Goal: Complete application form

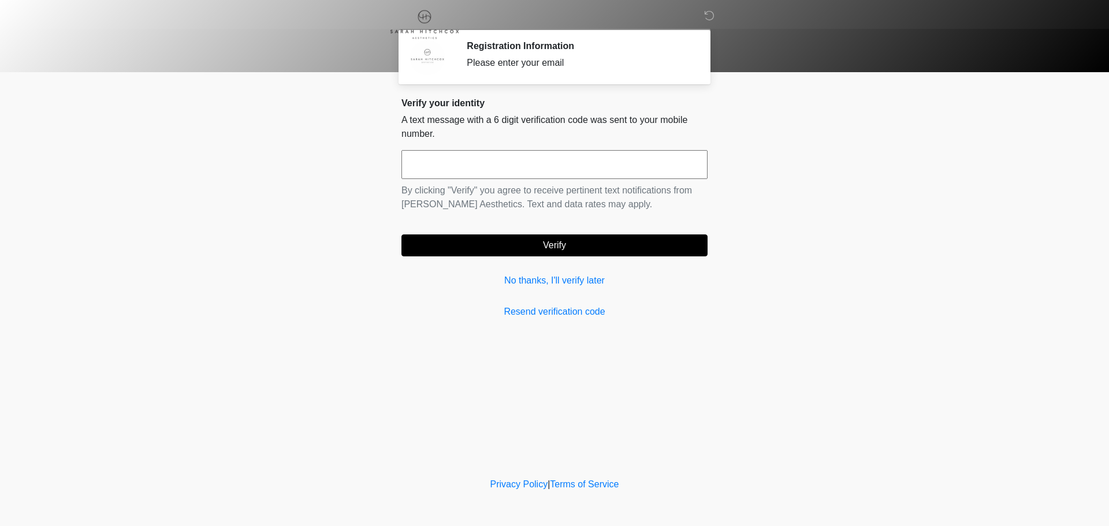
click at [500, 159] on input "text" at bounding box center [554, 164] width 306 height 29
click at [569, 282] on link "No thanks, I'll verify later" at bounding box center [554, 281] width 306 height 14
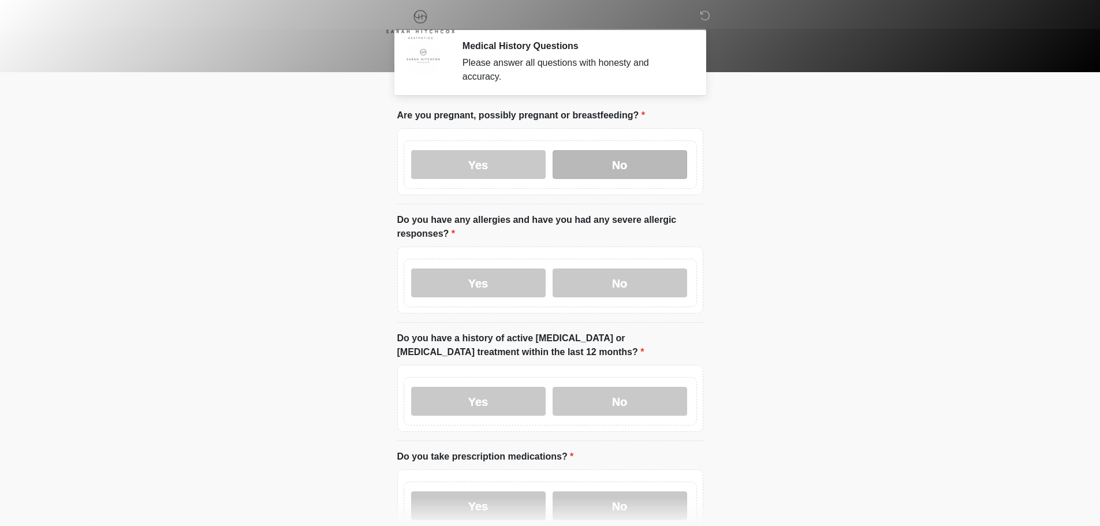
click at [608, 150] on label "No" at bounding box center [620, 164] width 135 height 29
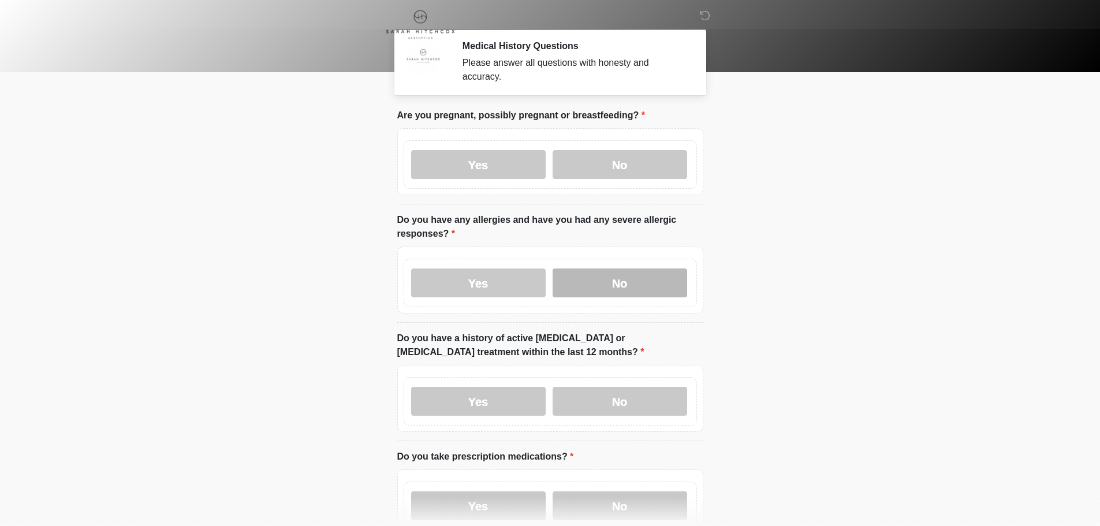
click at [633, 272] on label "No" at bounding box center [620, 283] width 135 height 29
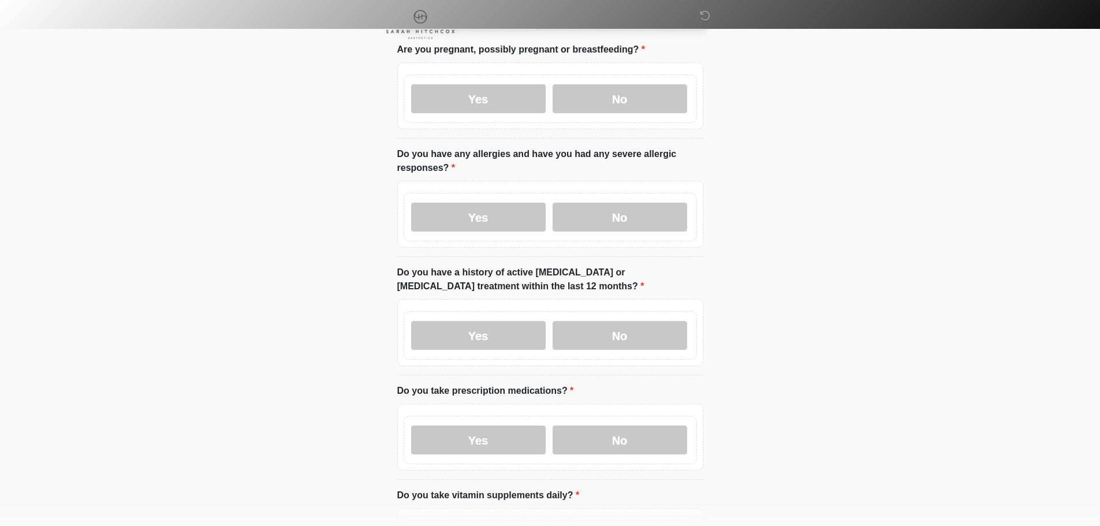
scroll to position [116, 0]
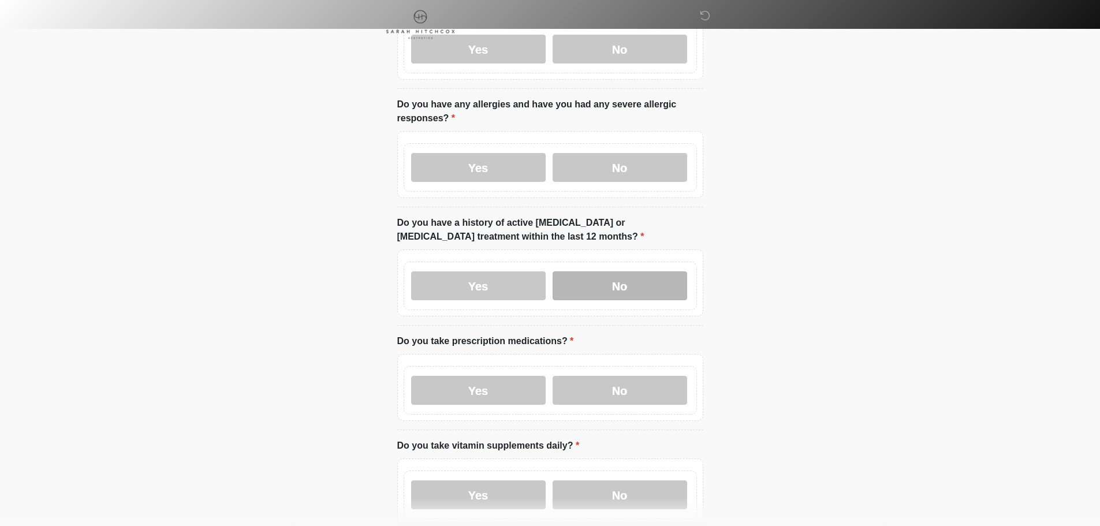
click at [630, 273] on label "No" at bounding box center [620, 285] width 135 height 29
click at [571, 376] on label "No" at bounding box center [620, 390] width 135 height 29
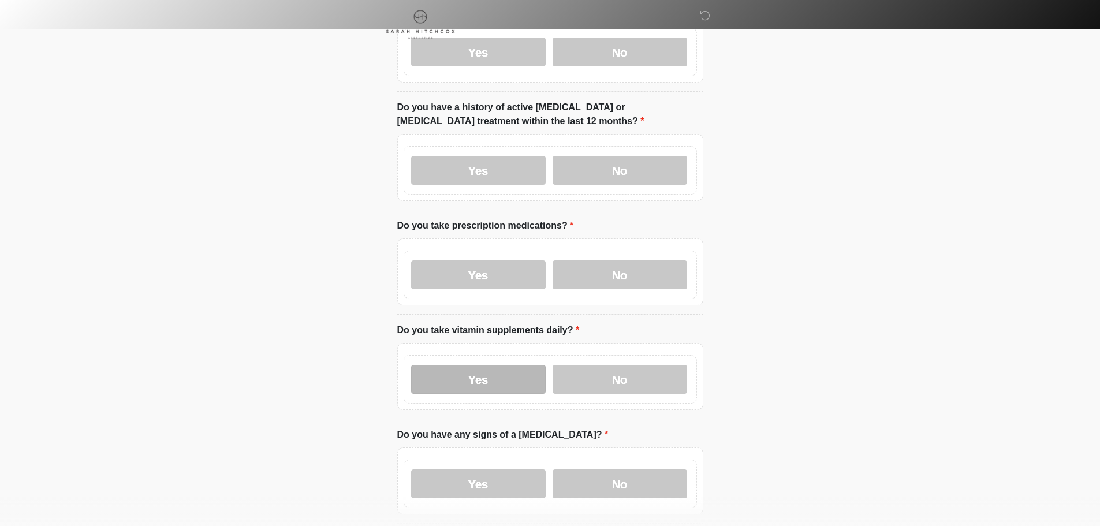
click at [522, 365] on label "Yes" at bounding box center [478, 379] width 135 height 29
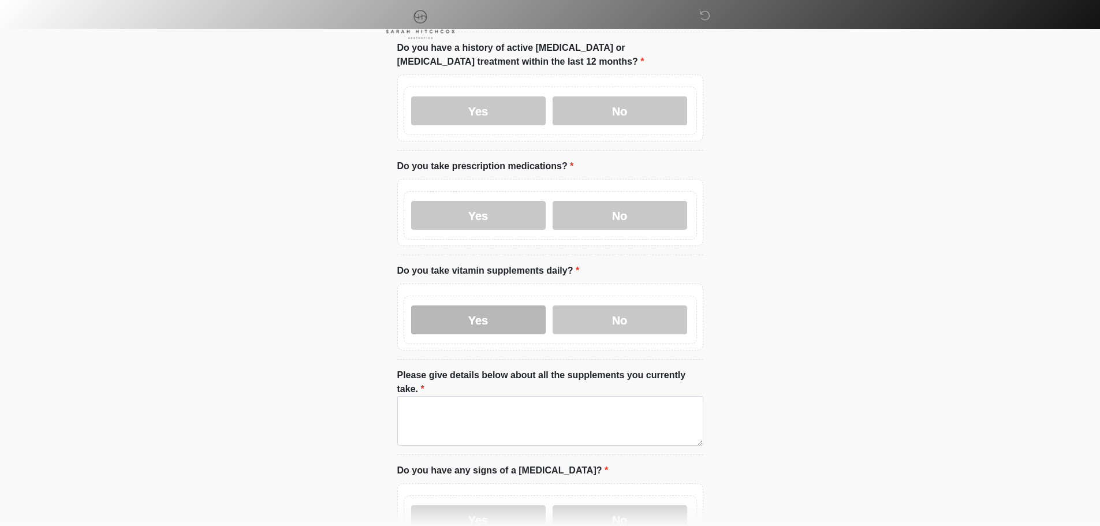
scroll to position [347, 0]
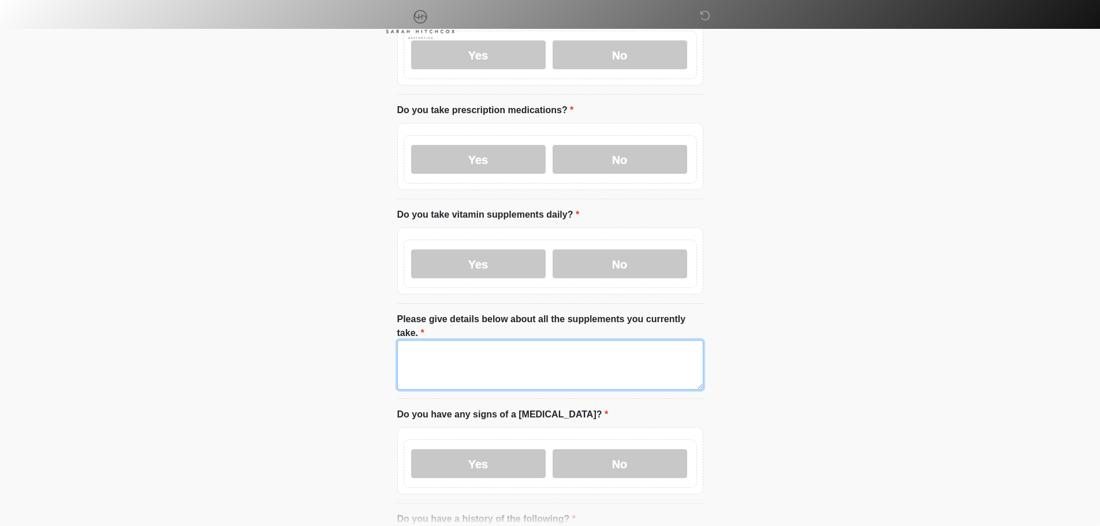
click at [528, 340] on textarea "Please give details below about all the supplements you currently take." at bounding box center [550, 365] width 306 height 50
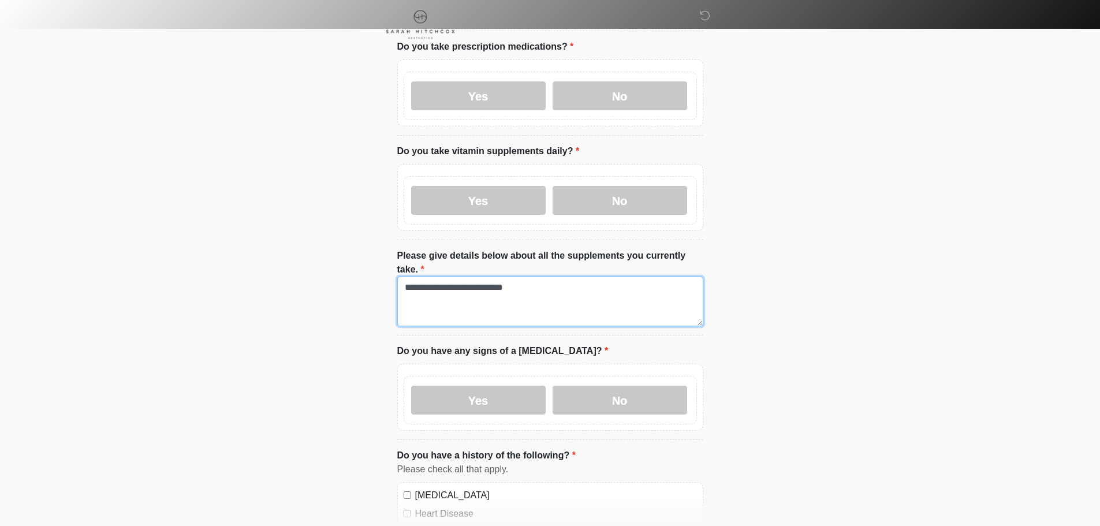
scroll to position [462, 0]
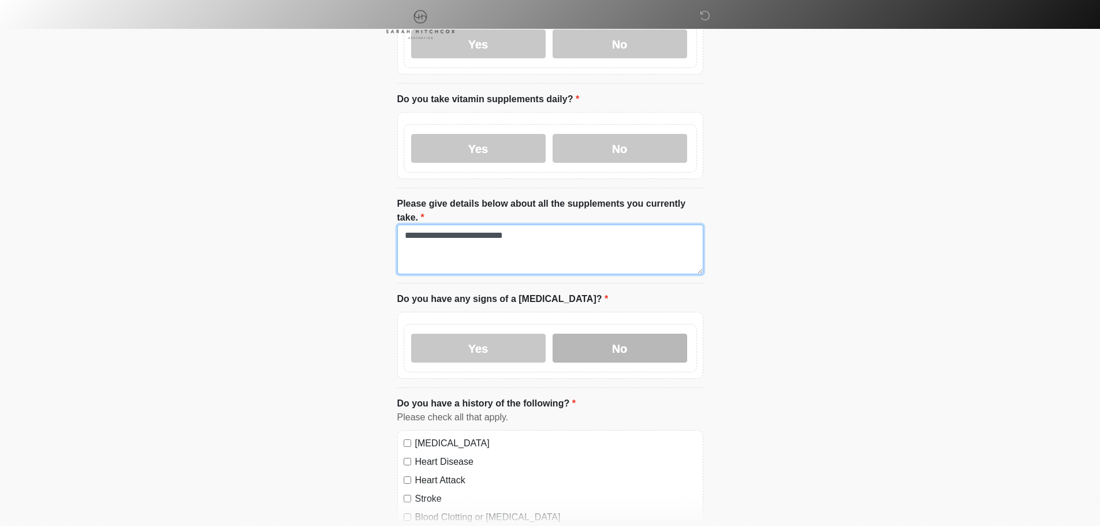
type textarea "**********"
click at [604, 334] on label "No" at bounding box center [620, 348] width 135 height 29
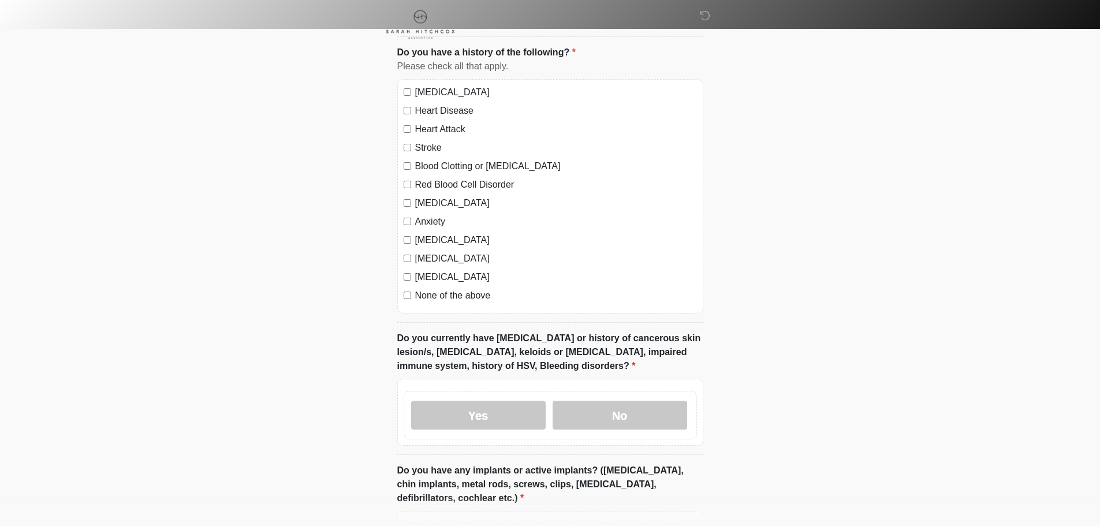
scroll to position [924, 0]
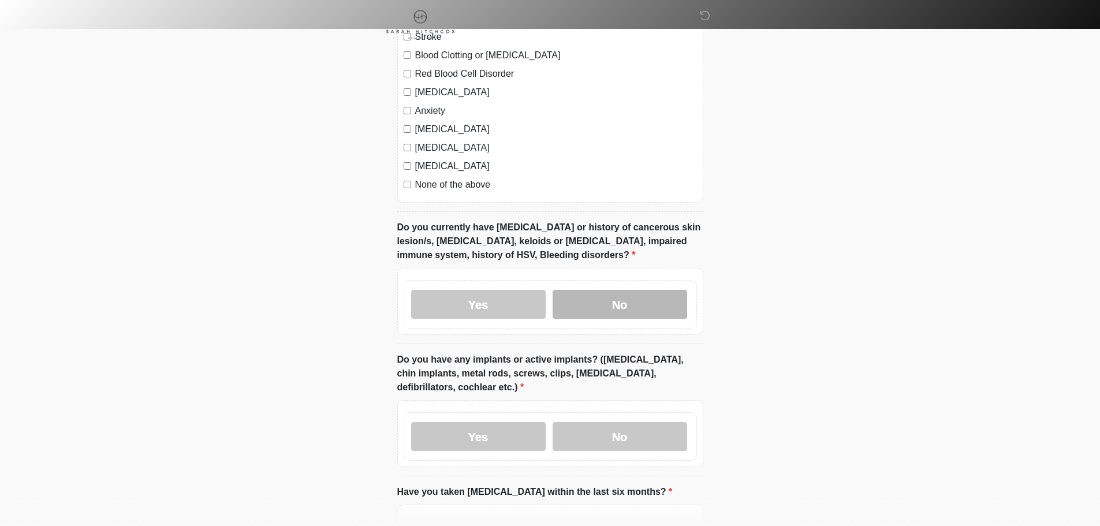
click at [606, 290] on label "No" at bounding box center [620, 304] width 135 height 29
click at [638, 422] on label "No" at bounding box center [620, 436] width 135 height 29
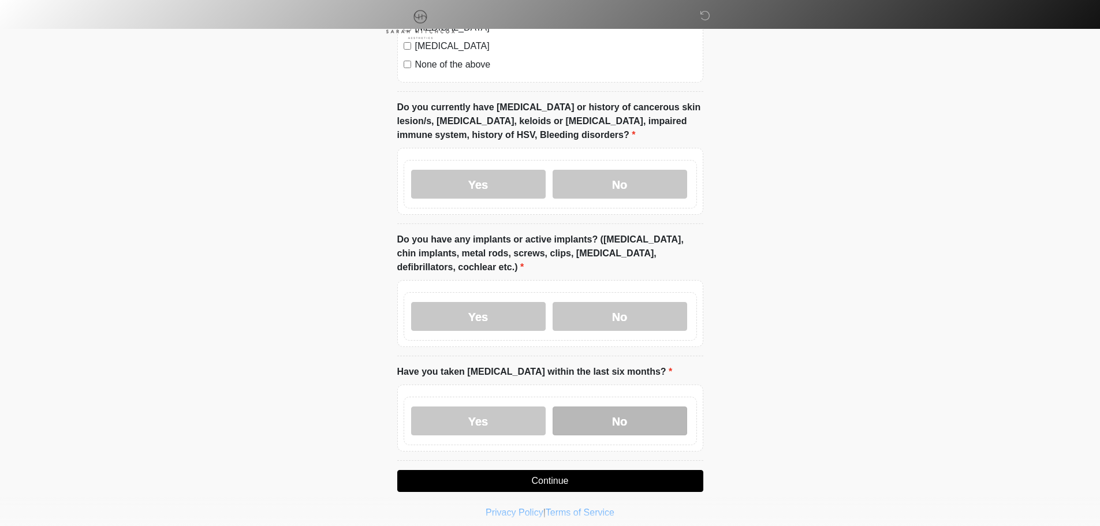
scroll to position [1048, 0]
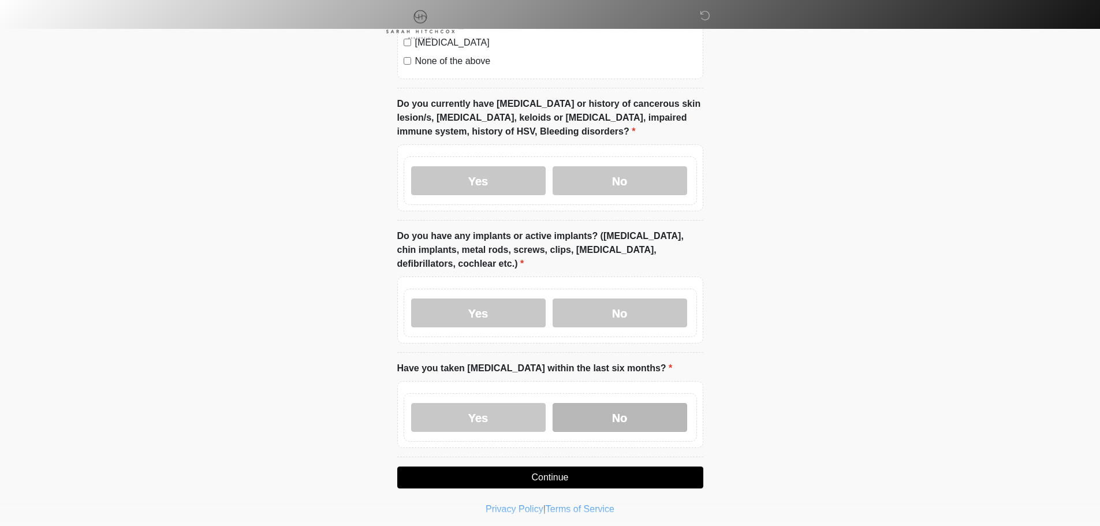
click at [656, 403] on label "No" at bounding box center [620, 417] width 135 height 29
click at [630, 467] on button "Continue" at bounding box center [550, 478] width 306 height 22
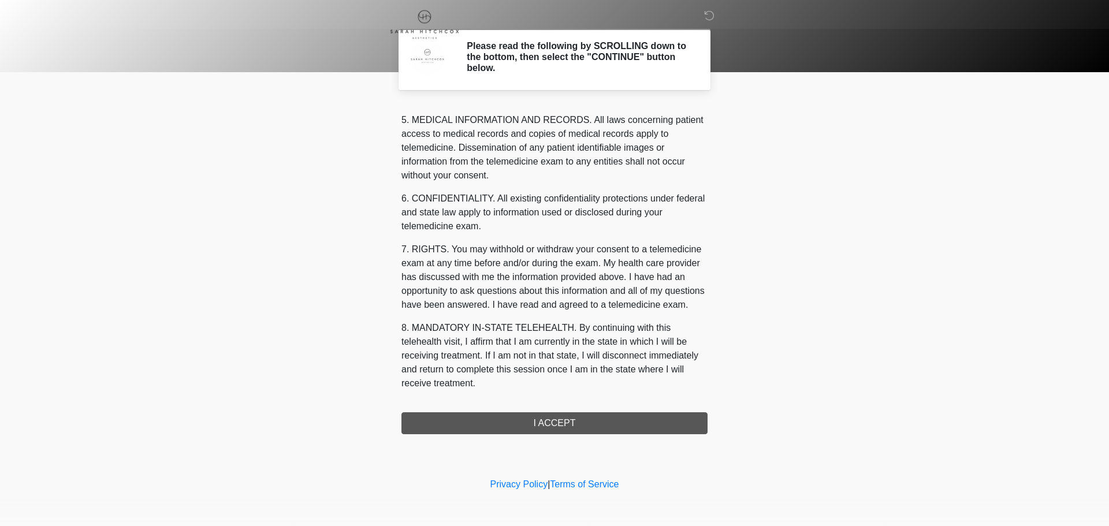
scroll to position [389, 0]
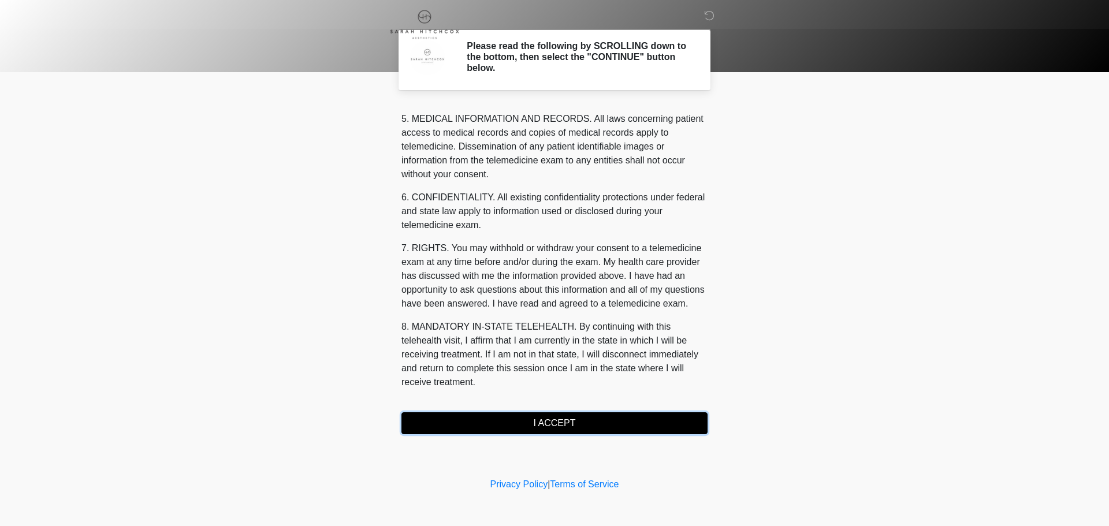
click at [538, 426] on button "I ACCEPT" at bounding box center [554, 423] width 306 height 22
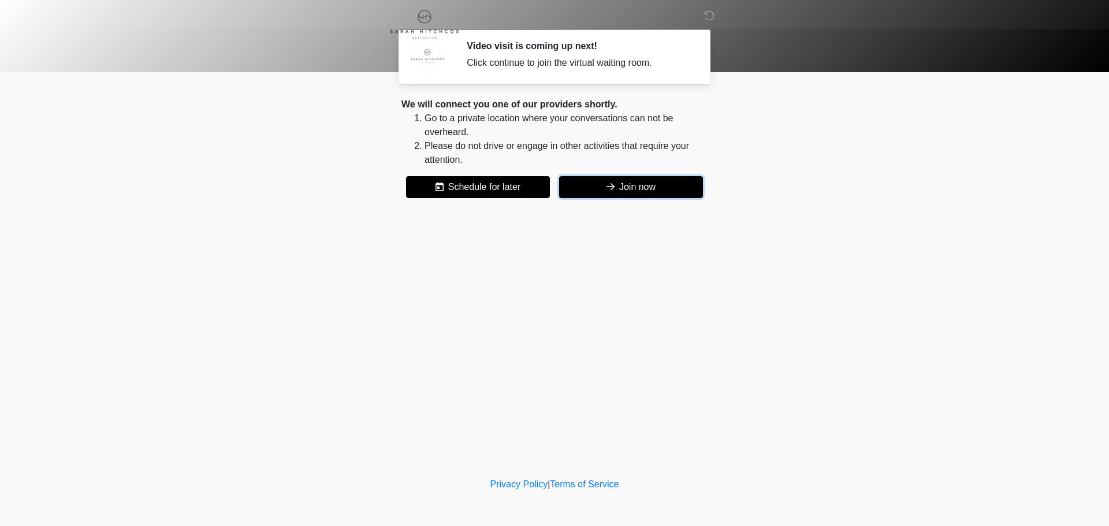
click at [673, 187] on button "Join now" at bounding box center [631, 187] width 144 height 22
